Goal: Book appointment/travel/reservation

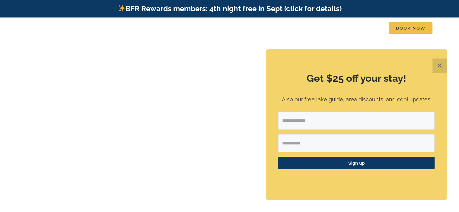
click at [435, 65] on button "✕" at bounding box center [439, 65] width 14 height 14
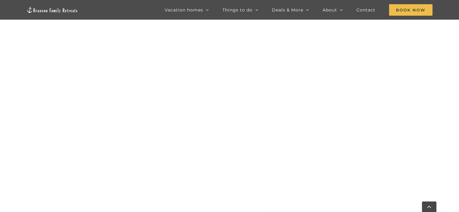
scroll to position [272, 0]
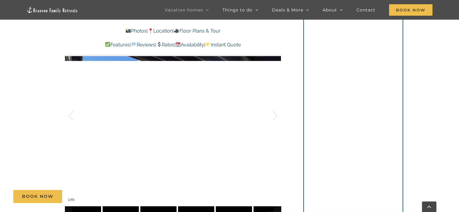
scroll to position [422, 0]
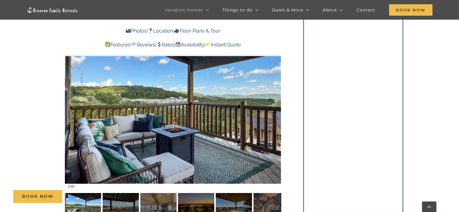
click at [122, 198] on div "Book Now" at bounding box center [233, 196] width 441 height 13
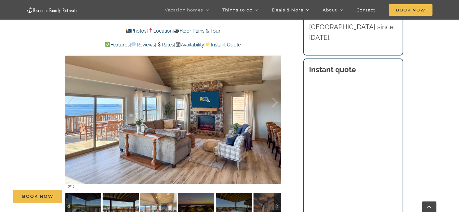
click at [125, 201] on div "Book Now" at bounding box center [233, 196] width 441 height 13
click at [152, 201] on div "Book Now" at bounding box center [233, 196] width 441 height 13
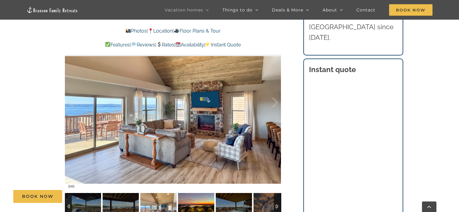
click at [195, 203] on img at bounding box center [196, 206] width 36 height 27
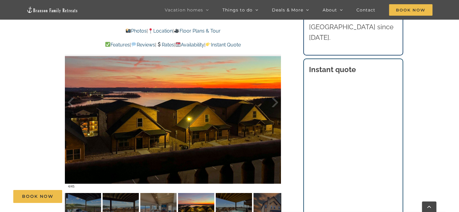
click at [222, 200] on div "Book Now" at bounding box center [233, 196] width 441 height 13
click at [268, 197] on div "Book Now" at bounding box center [233, 196] width 441 height 13
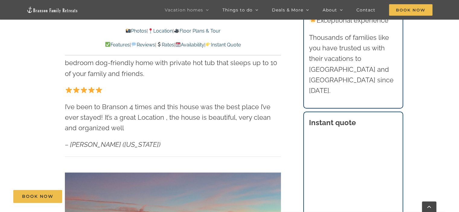
scroll to position [332, 0]
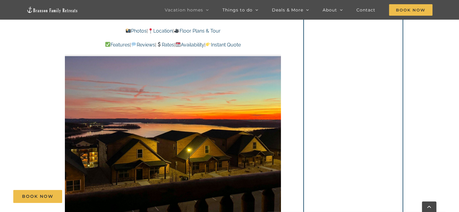
scroll to position [392, 0]
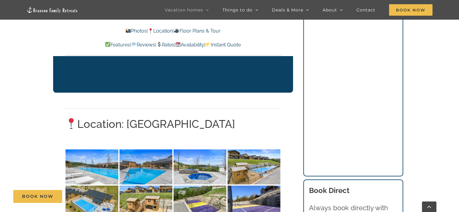
scroll to position [1146, 0]
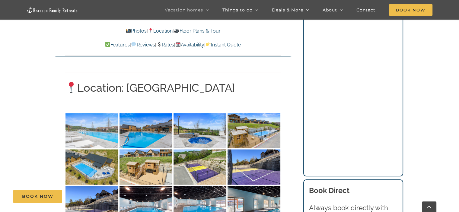
click at [107, 114] on img at bounding box center [91, 130] width 53 height 35
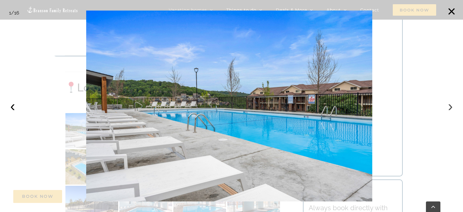
click at [447, 106] on button "›" at bounding box center [450, 105] width 13 height 13
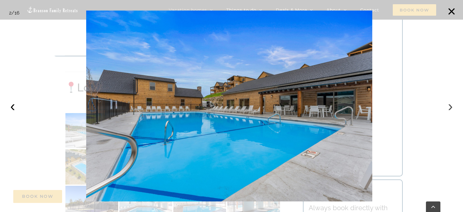
click at [448, 108] on button "›" at bounding box center [450, 105] width 13 height 13
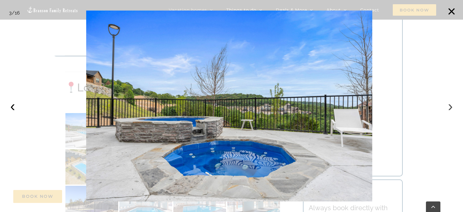
click at [448, 108] on button "›" at bounding box center [450, 105] width 13 height 13
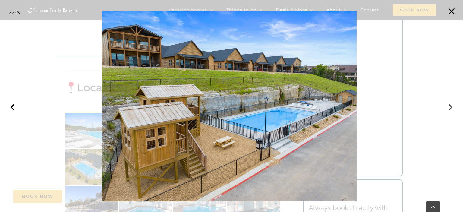
click at [448, 108] on button "›" at bounding box center [450, 105] width 13 height 13
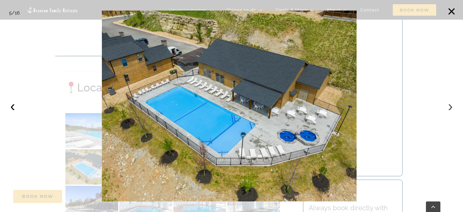
click at [448, 108] on button "›" at bounding box center [450, 105] width 13 height 13
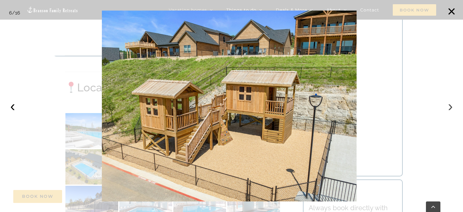
click at [448, 108] on button "›" at bounding box center [450, 105] width 13 height 13
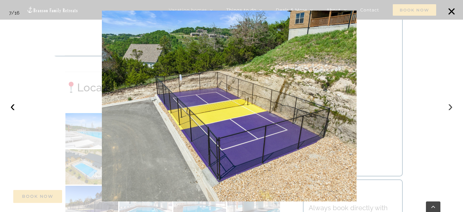
click at [448, 108] on button "›" at bounding box center [450, 105] width 13 height 13
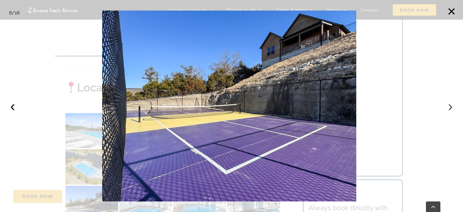
click at [447, 106] on button "›" at bounding box center [450, 105] width 13 height 13
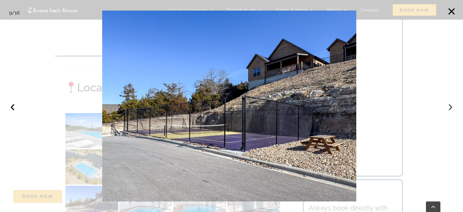
click at [451, 105] on button "›" at bounding box center [450, 105] width 13 height 13
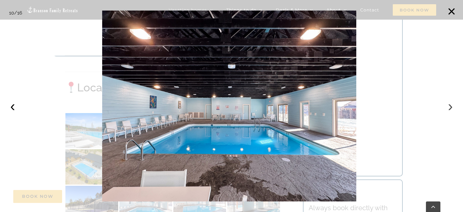
click at [446, 105] on button "›" at bounding box center [450, 105] width 13 height 13
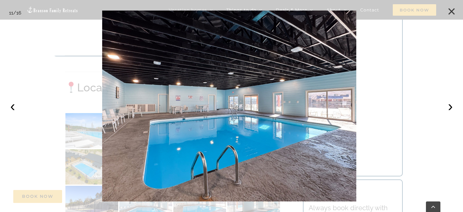
click at [451, 10] on button "×" at bounding box center [451, 11] width 13 height 13
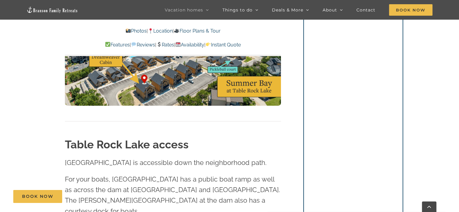
scroll to position [1568, 0]
